Goal: Information Seeking & Learning: Learn about a topic

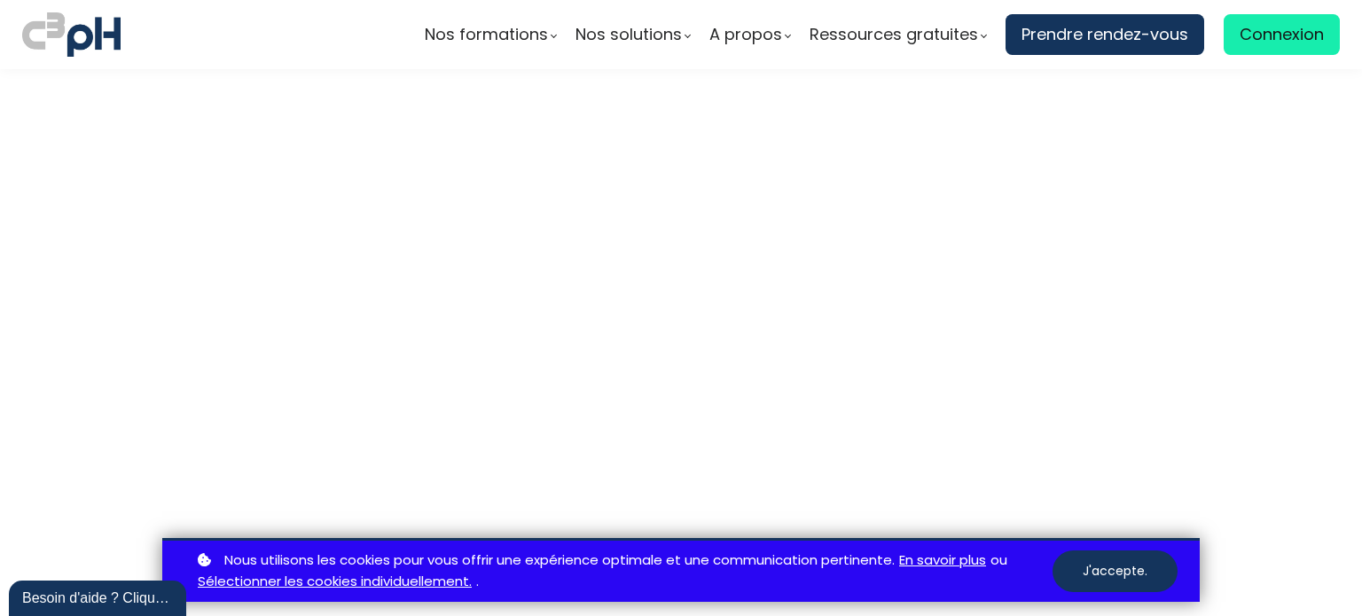
scroll to position [4988, 0]
click at [1091, 565] on button "J'accepte." at bounding box center [1114, 572] width 125 height 42
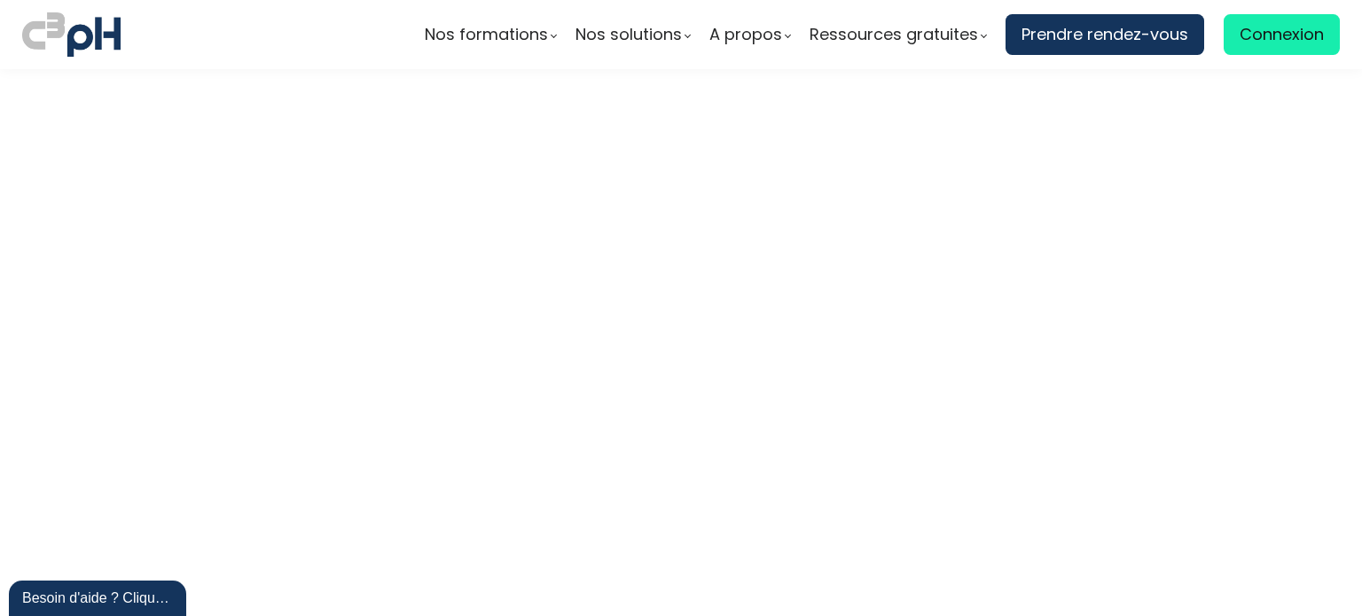
scroll to position [4900, 0]
